Goal: Navigation & Orientation: Find specific page/section

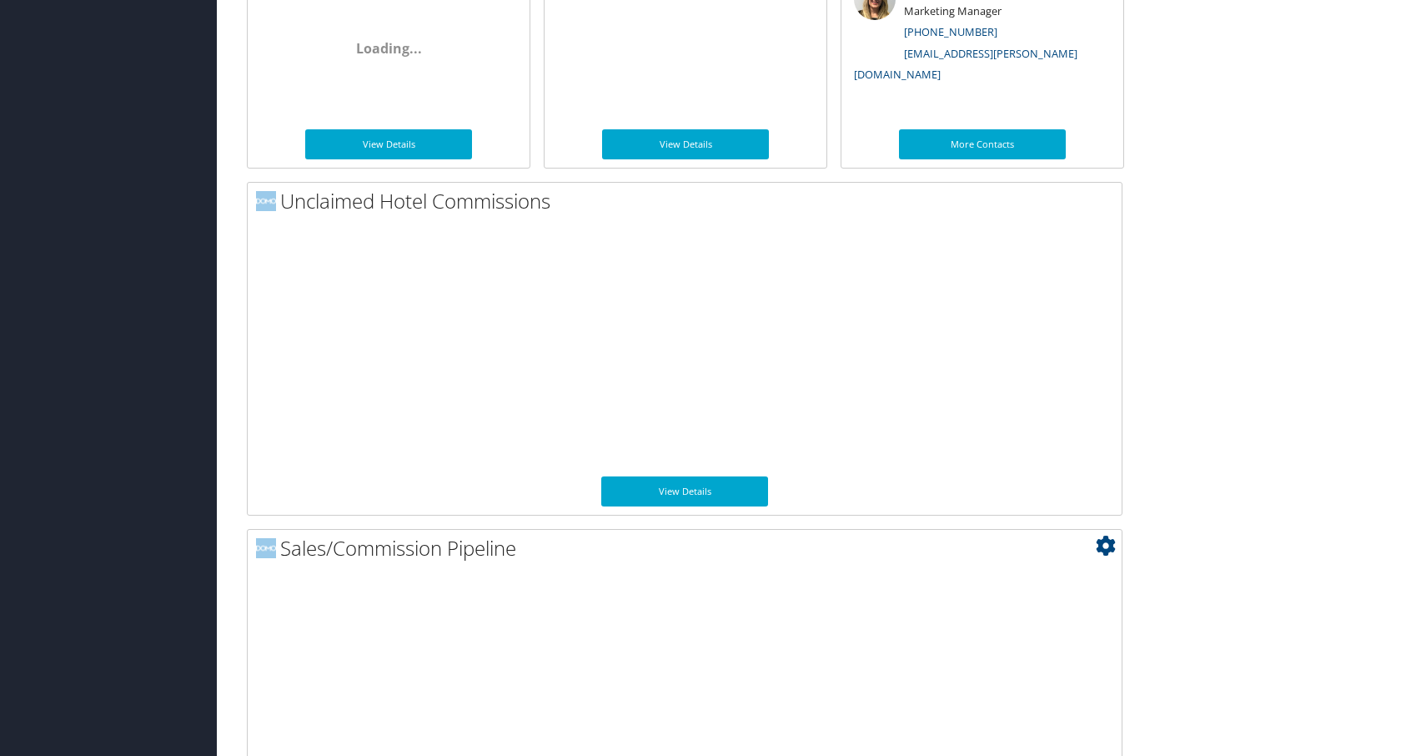
scroll to position [1165, 0]
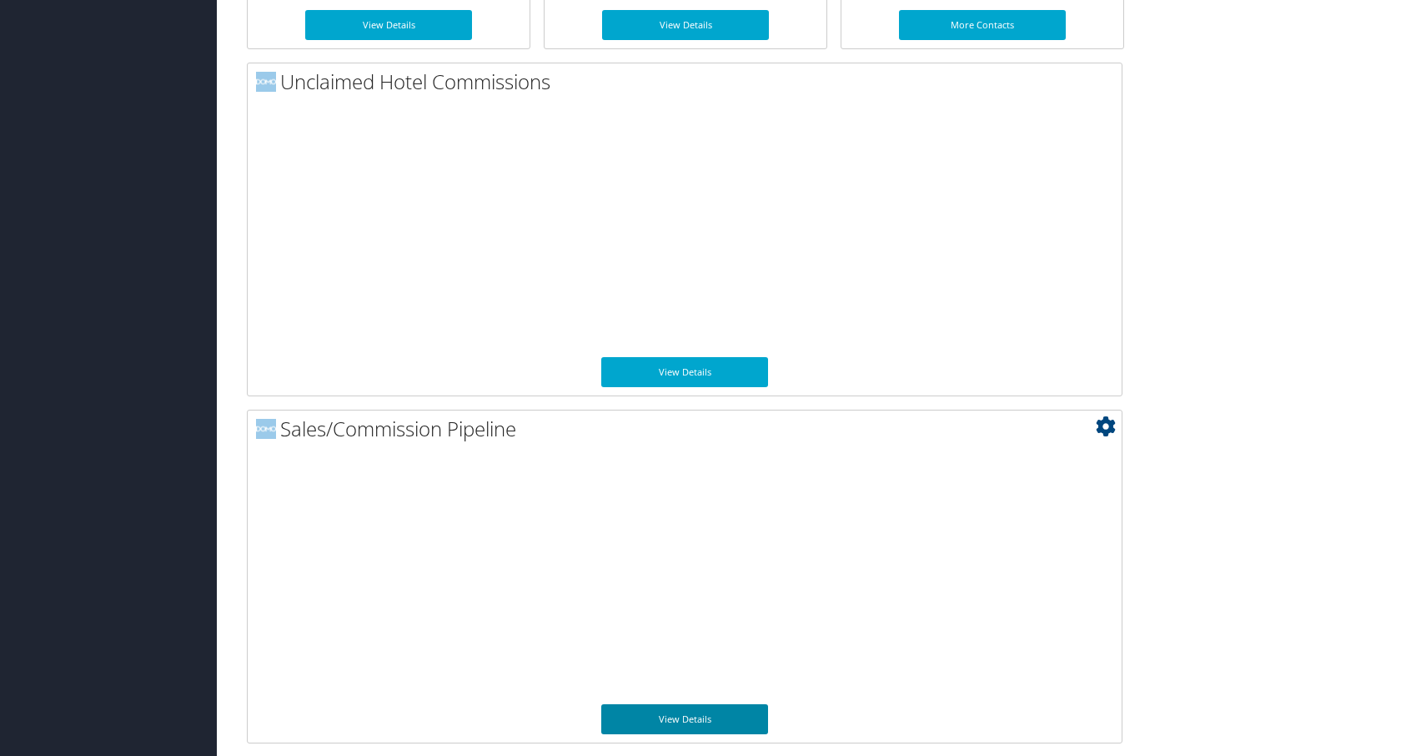
click at [718, 719] on link "View Details" at bounding box center [684, 719] width 167 height 30
